Goal: Find specific page/section: Find specific page/section

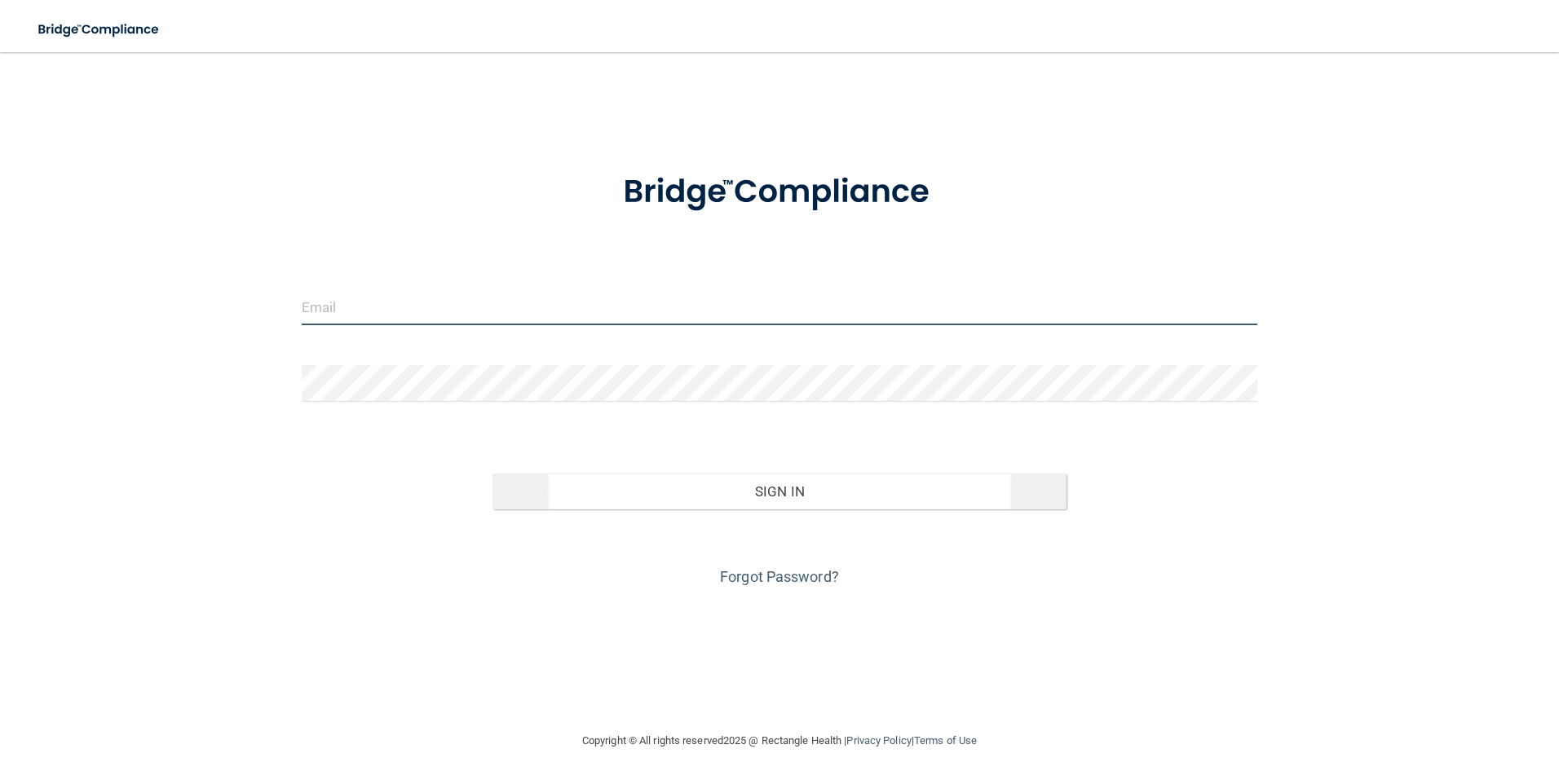
type input "[EMAIL_ADDRESS][DOMAIN_NAME]"
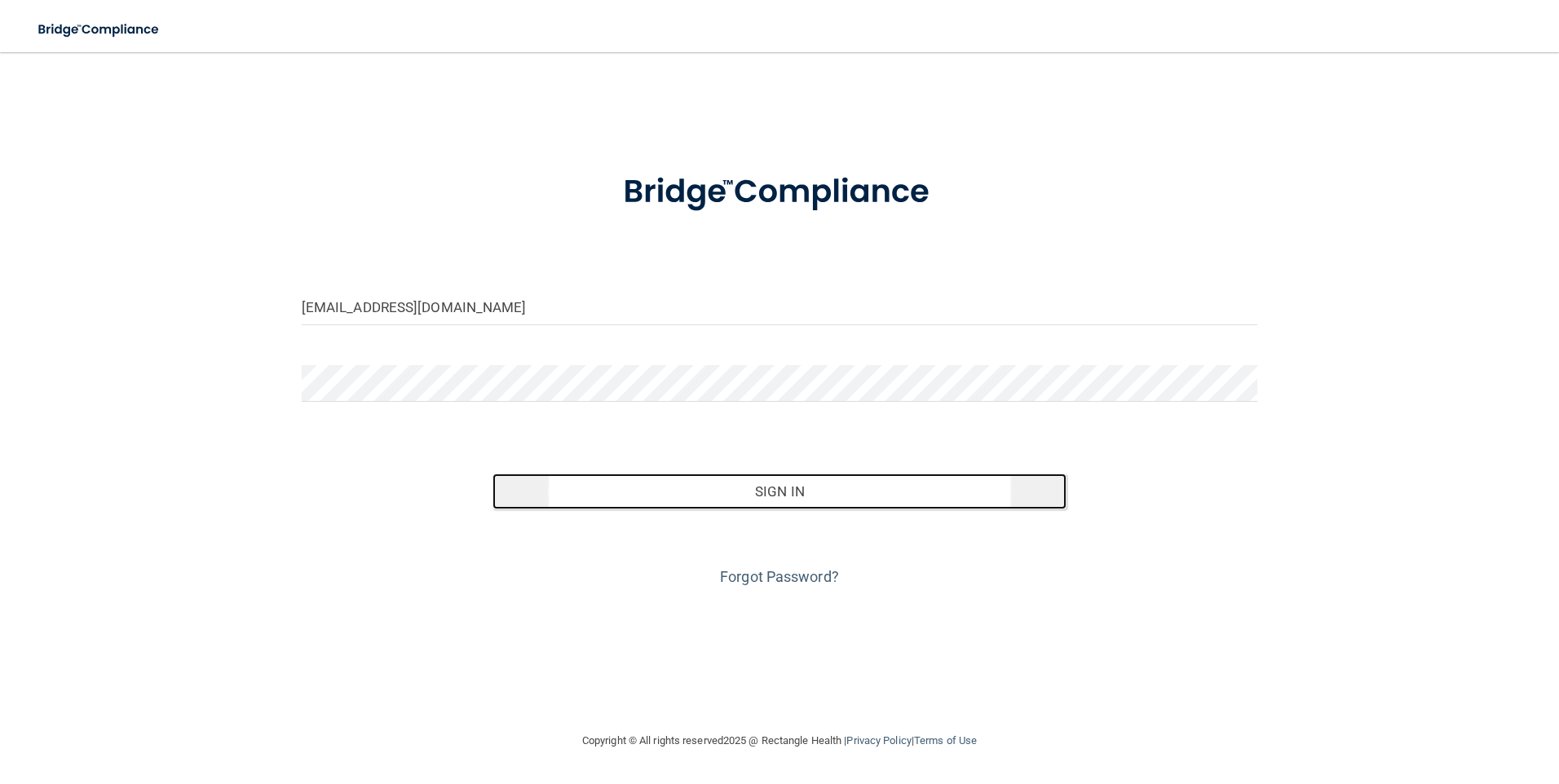
click at [775, 481] on button "Sign In" at bounding box center [779, 492] width 574 height 36
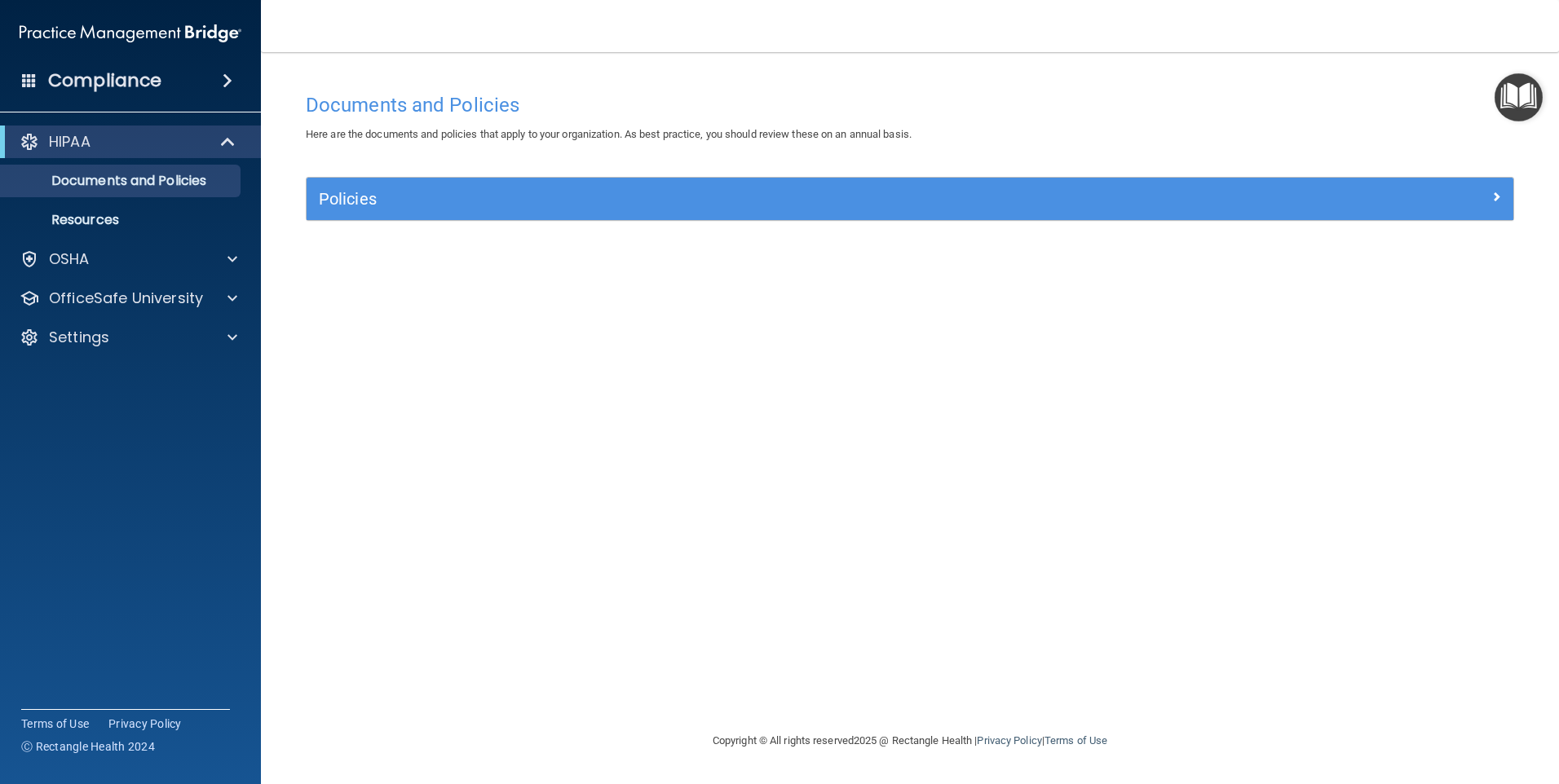
click at [223, 77] on span at bounding box center [228, 81] width 10 height 20
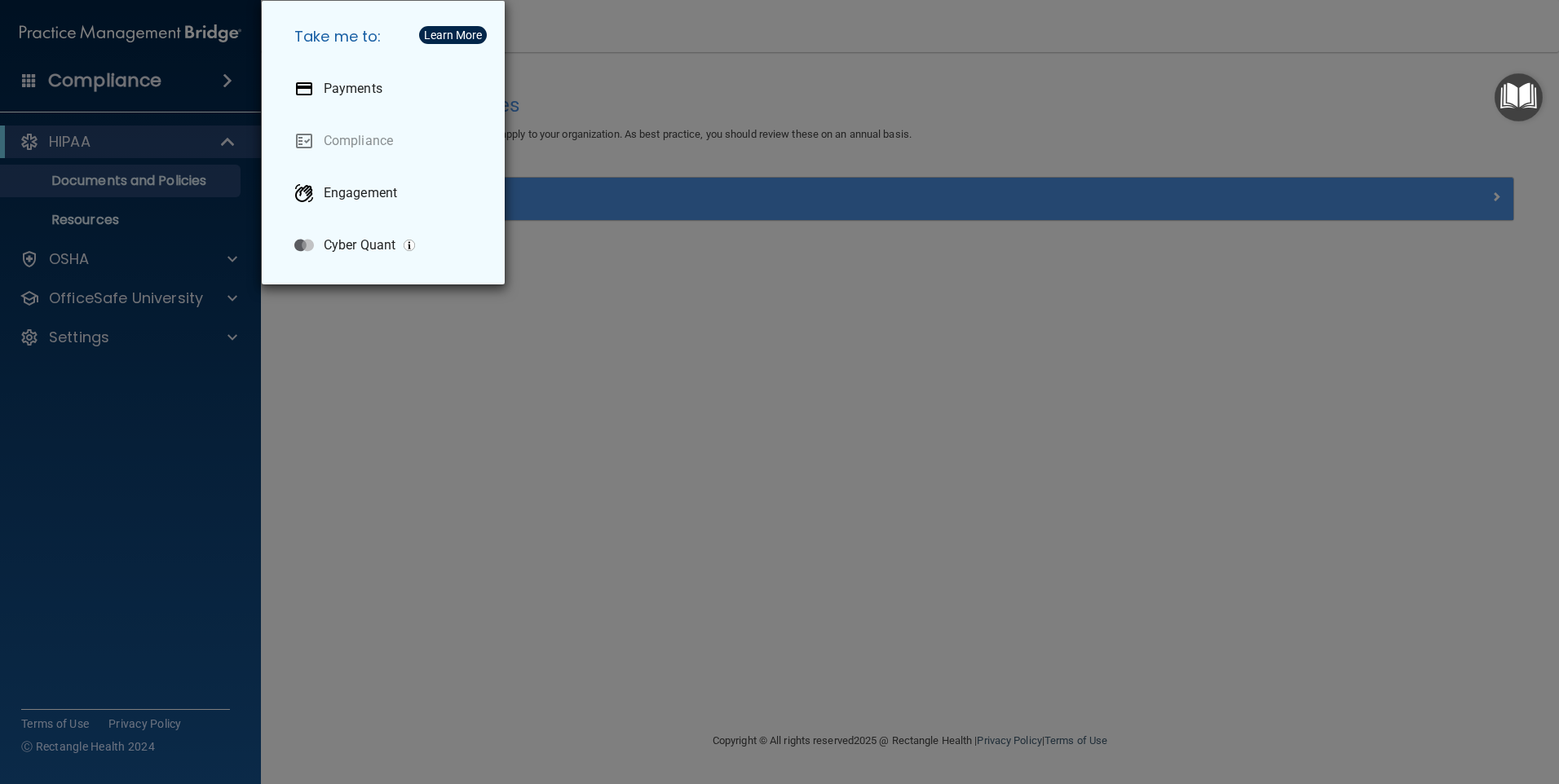
click at [320, 403] on div "Take me to: Payments Compliance Engagement Cyber Quant" at bounding box center [779, 392] width 1559 height 784
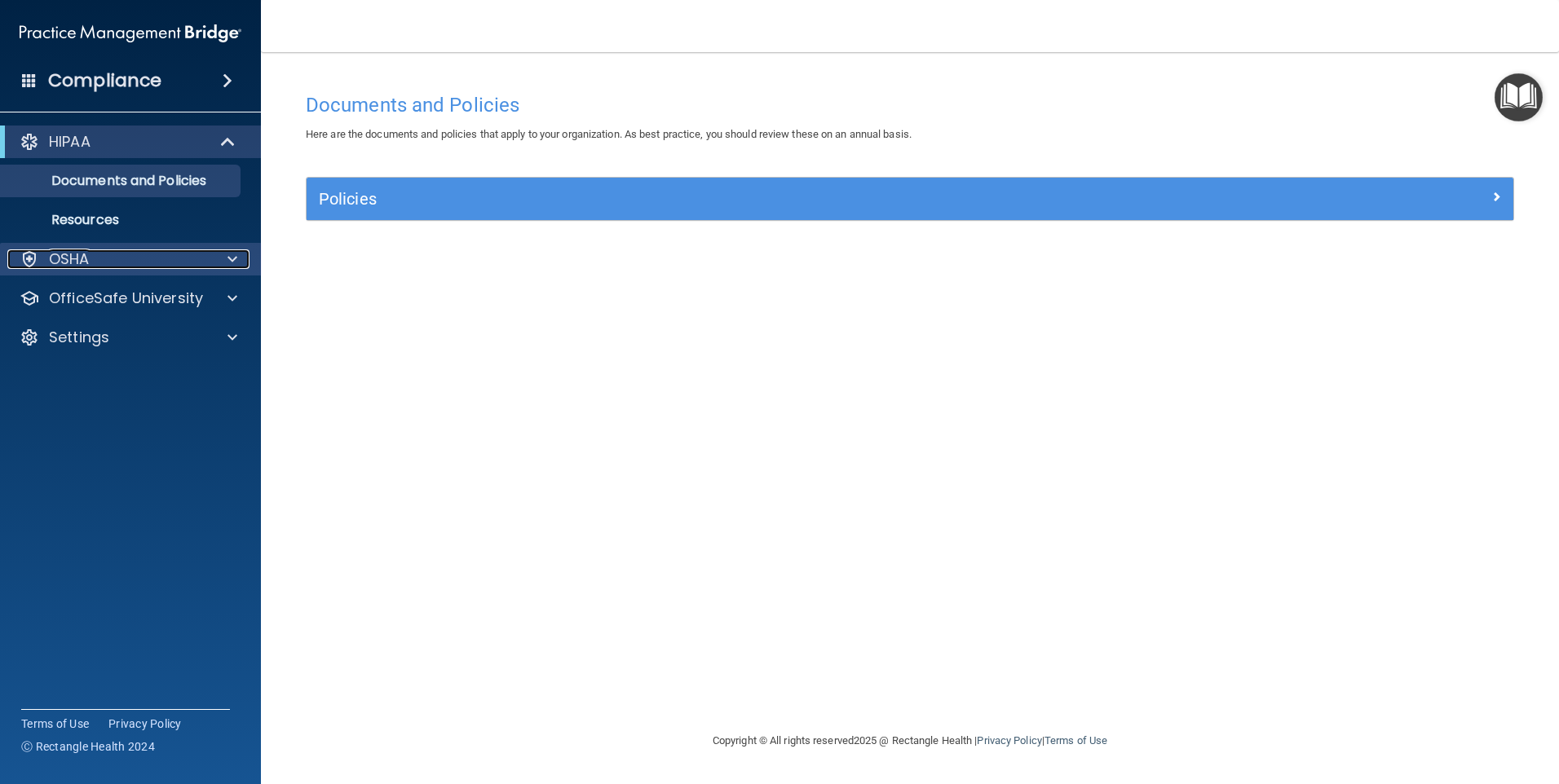
click at [68, 255] on p "OSHA" at bounding box center [69, 259] width 41 height 20
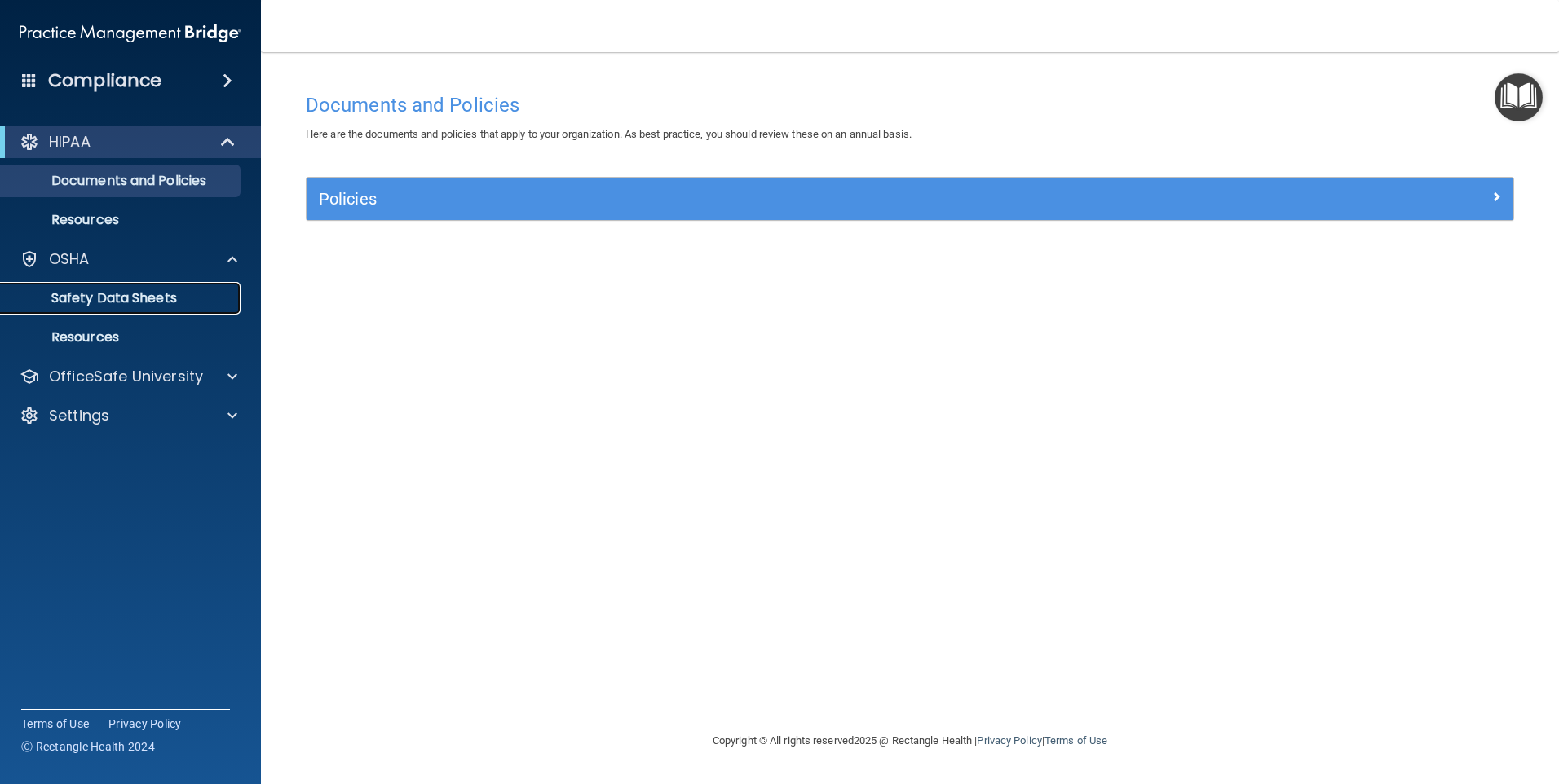
click at [96, 299] on p "Safety Data Sheets" at bounding box center [122, 298] width 223 height 16
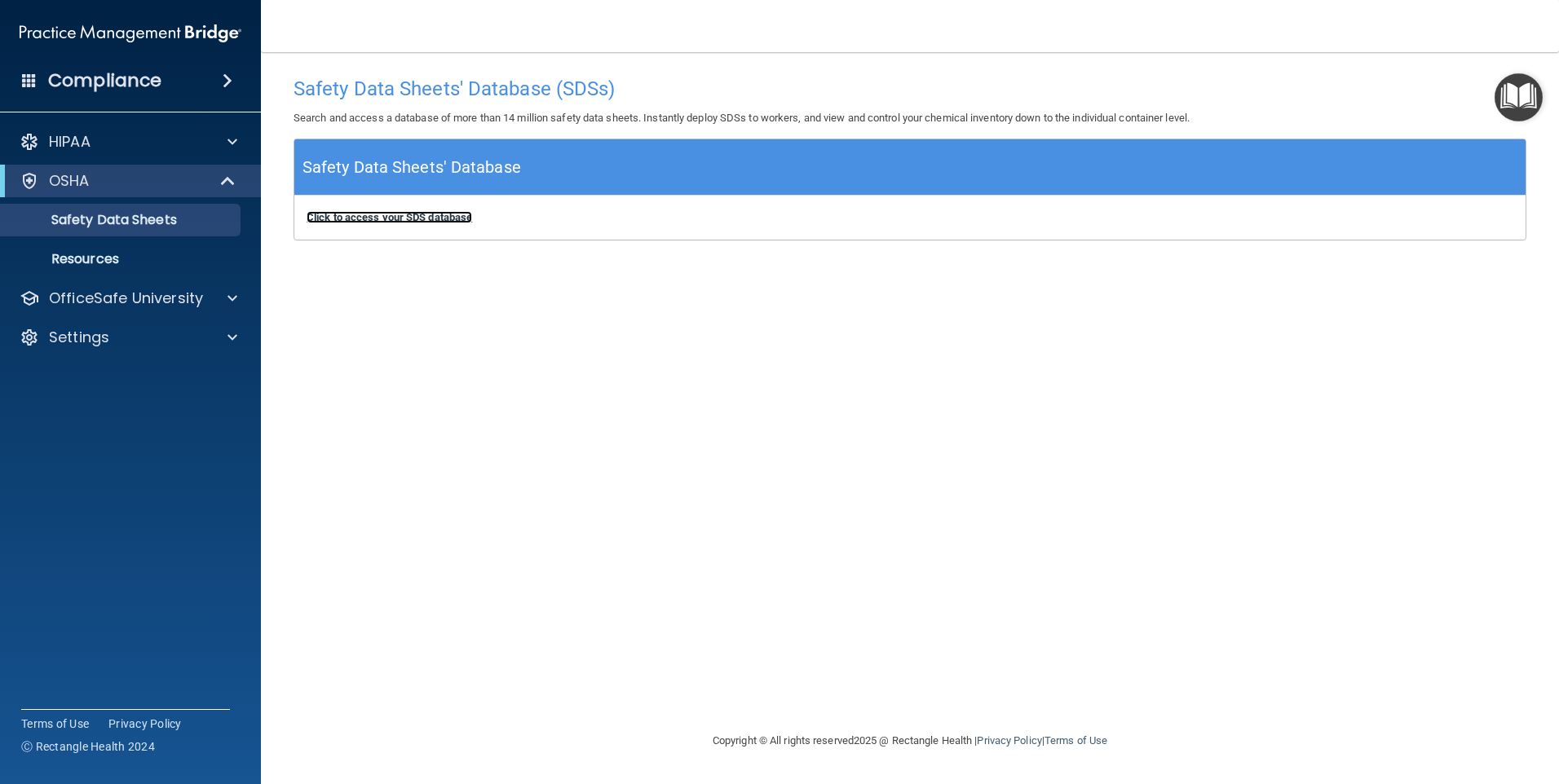
click at [396, 216] on b "Click to access your SDS database" at bounding box center [389, 217] width 165 height 12
